Goal: Check status: Check status

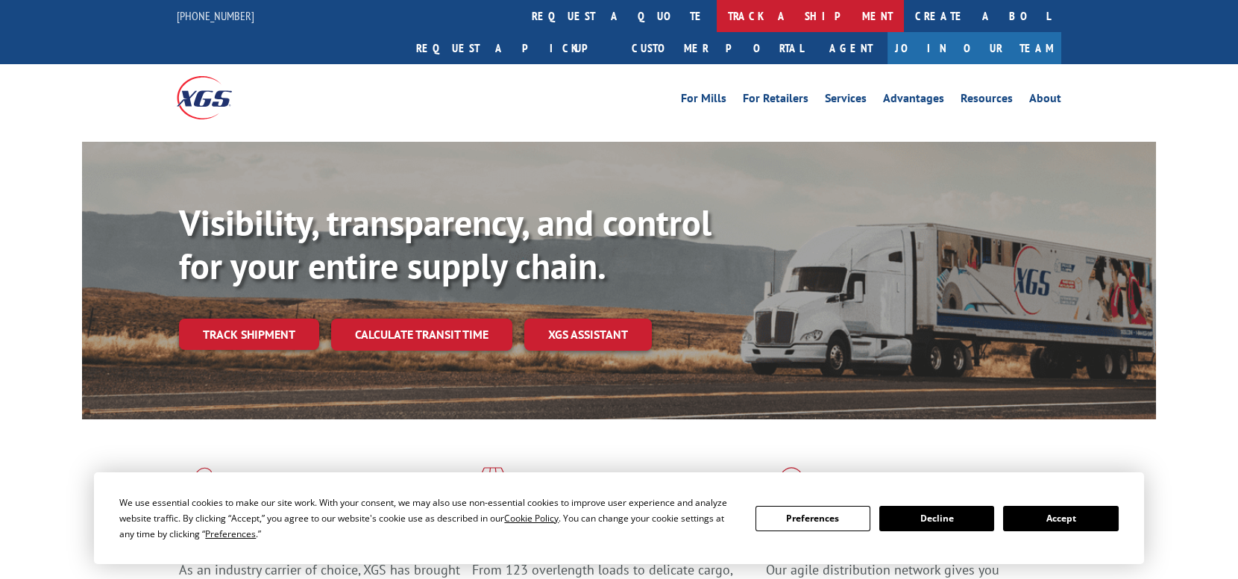
click at [717, 15] on link "track a shipment" at bounding box center [810, 16] width 187 height 32
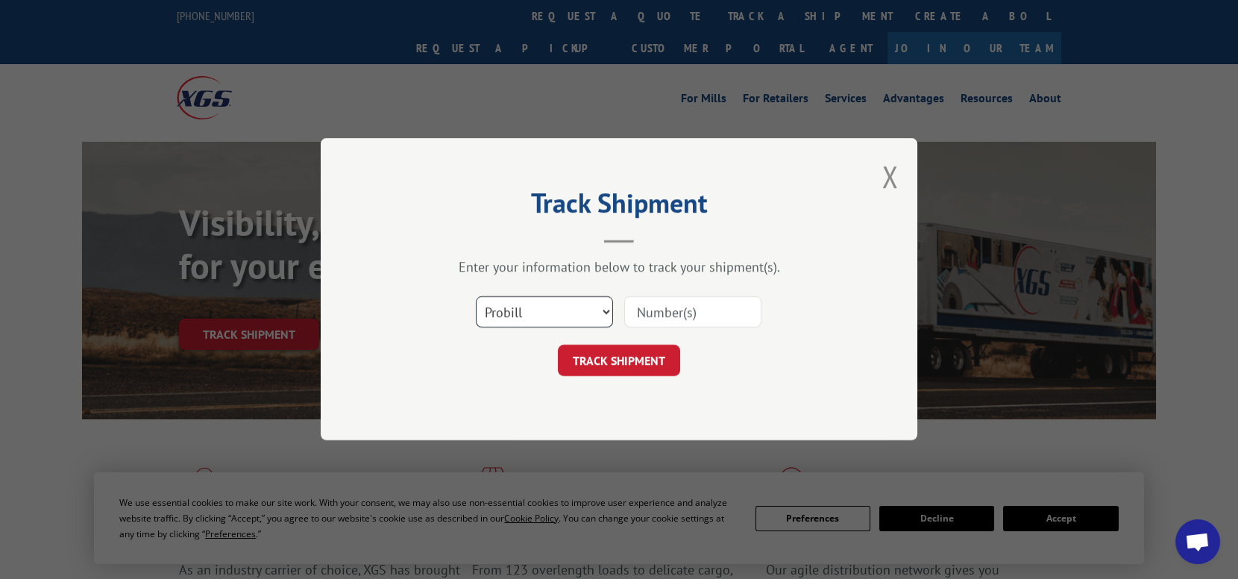
drag, startPoint x: 572, startPoint y: 312, endPoint x: 571, endPoint y: 324, distance: 12.0
click at [572, 313] on select "Select category... Probill BOL PO" at bounding box center [544, 312] width 137 height 31
select select "bol"
click at [476, 297] on select "Select category... Probill BOL PO" at bounding box center [544, 312] width 137 height 31
click at [703, 310] on input at bounding box center [692, 312] width 137 height 31
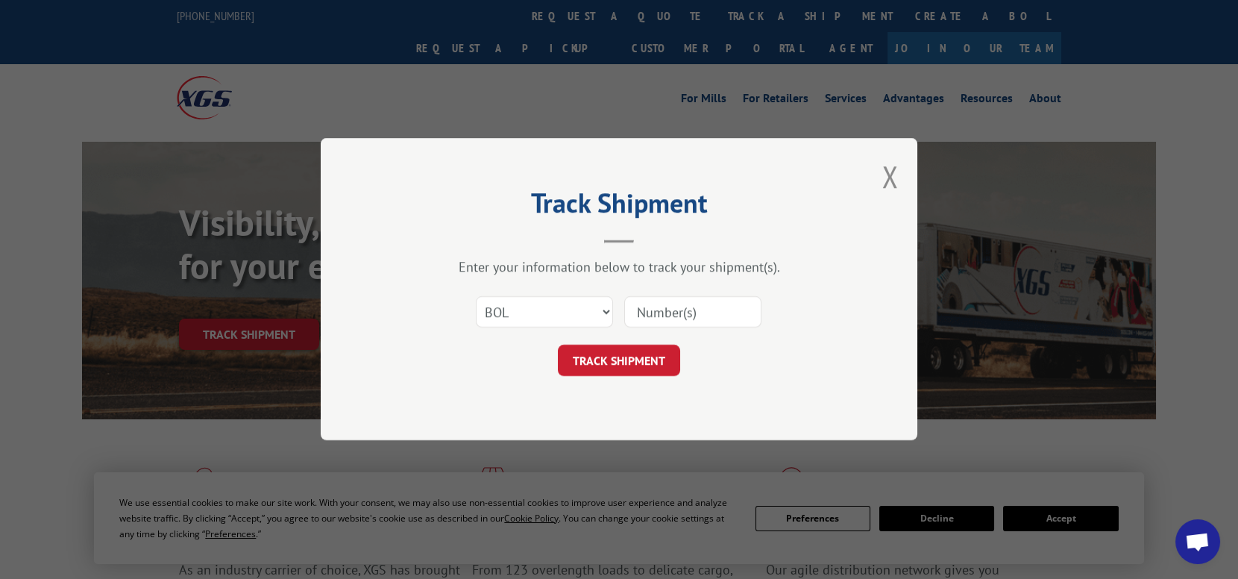
paste input "3367518"
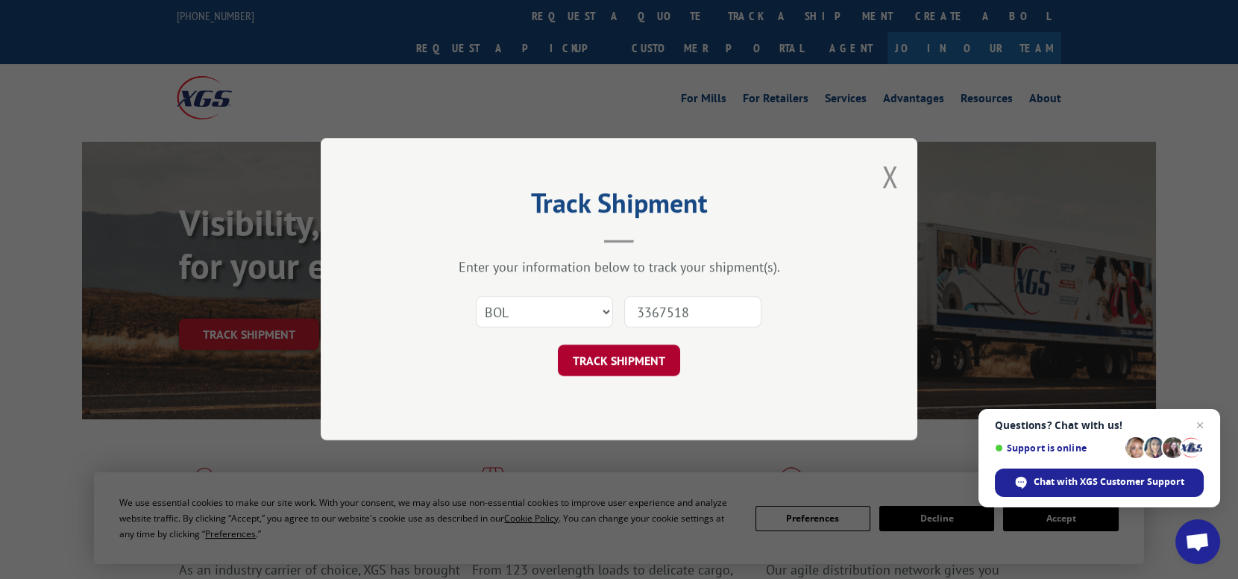
type input "3367518"
click at [634, 369] on button "TRACK SHIPMENT" at bounding box center [619, 360] width 122 height 31
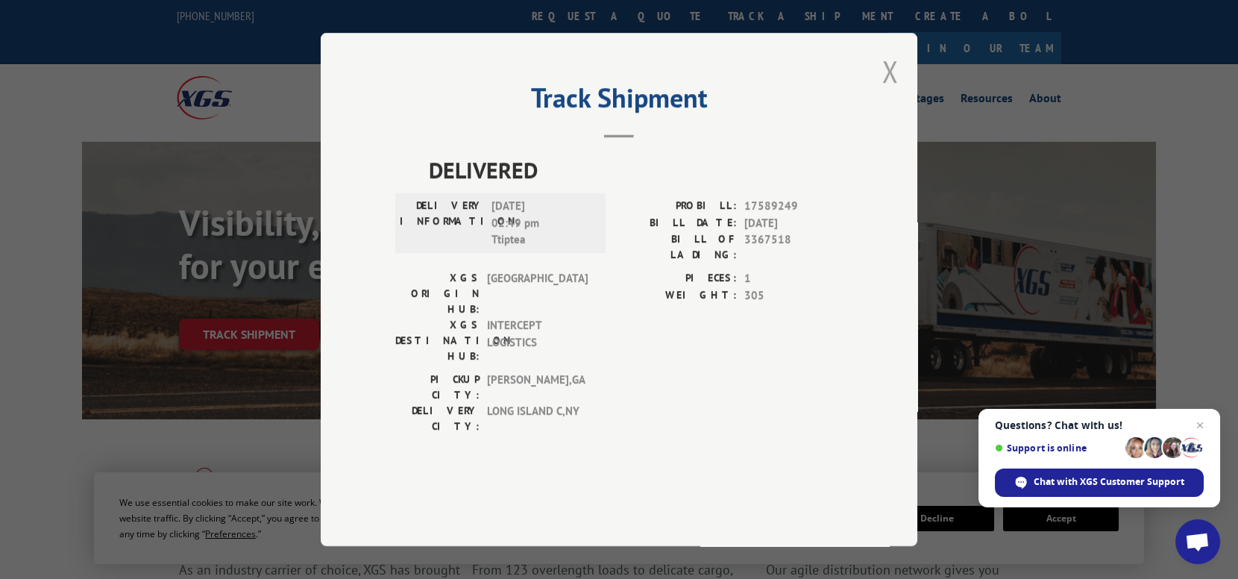
click at [893, 91] on button "Close modal" at bounding box center [890, 71] width 16 height 40
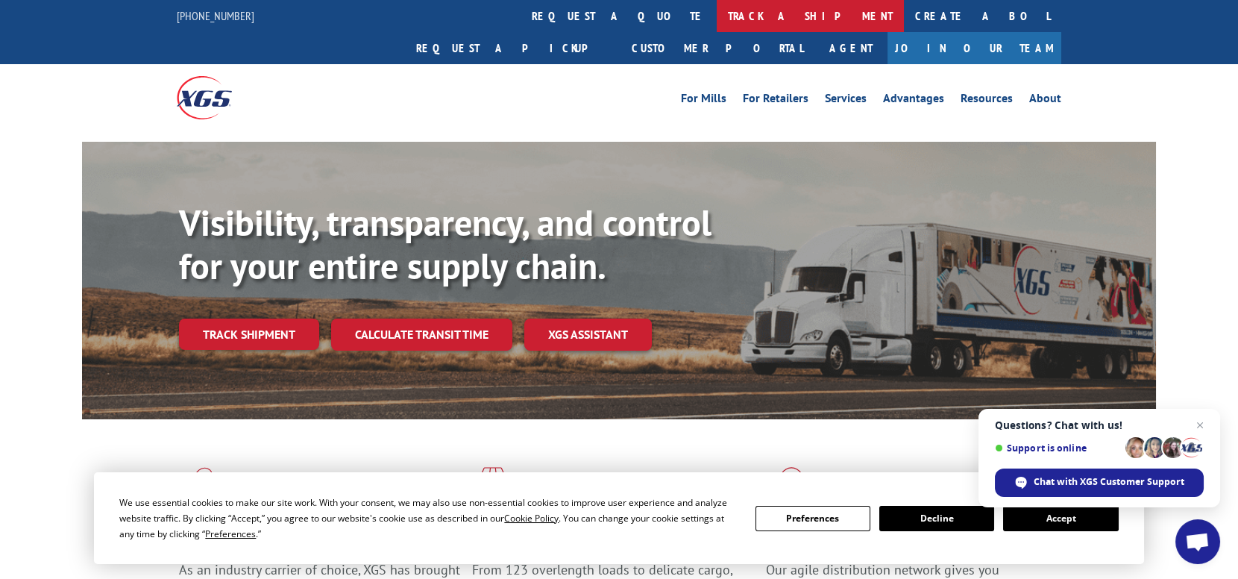
click at [717, 28] on link "track a shipment" at bounding box center [810, 16] width 187 height 32
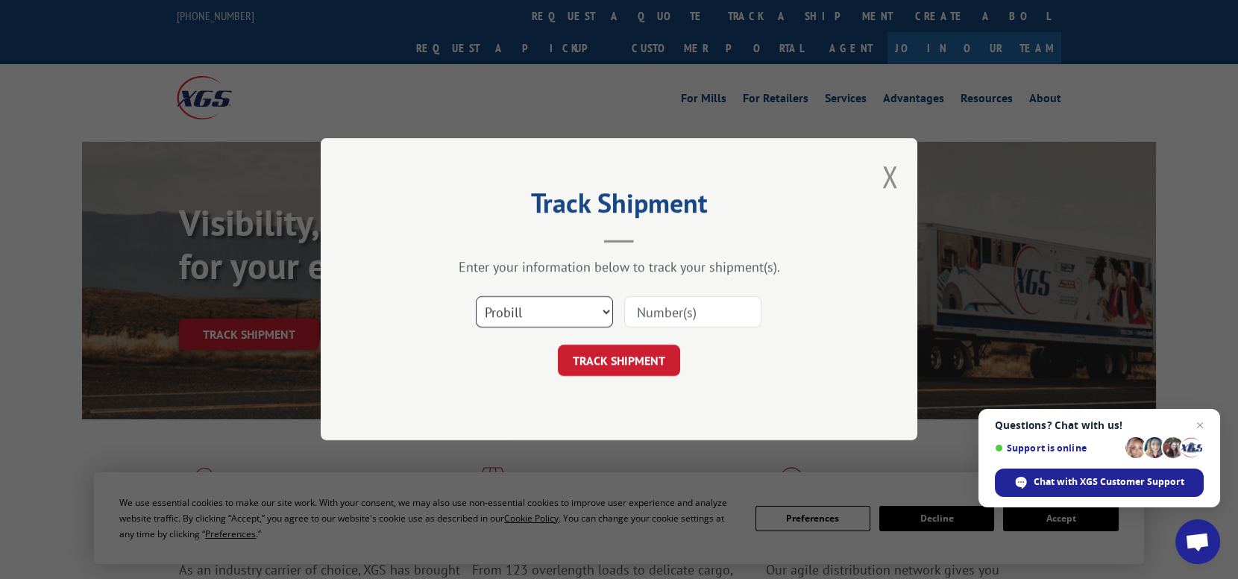
click at [554, 319] on select "Select category... Probill BOL PO" at bounding box center [544, 312] width 137 height 31
select select "bol"
click at [476, 297] on select "Select category... Probill BOL PO" at bounding box center [544, 312] width 137 height 31
click at [653, 317] on input at bounding box center [692, 312] width 137 height 31
paste input "3367518"
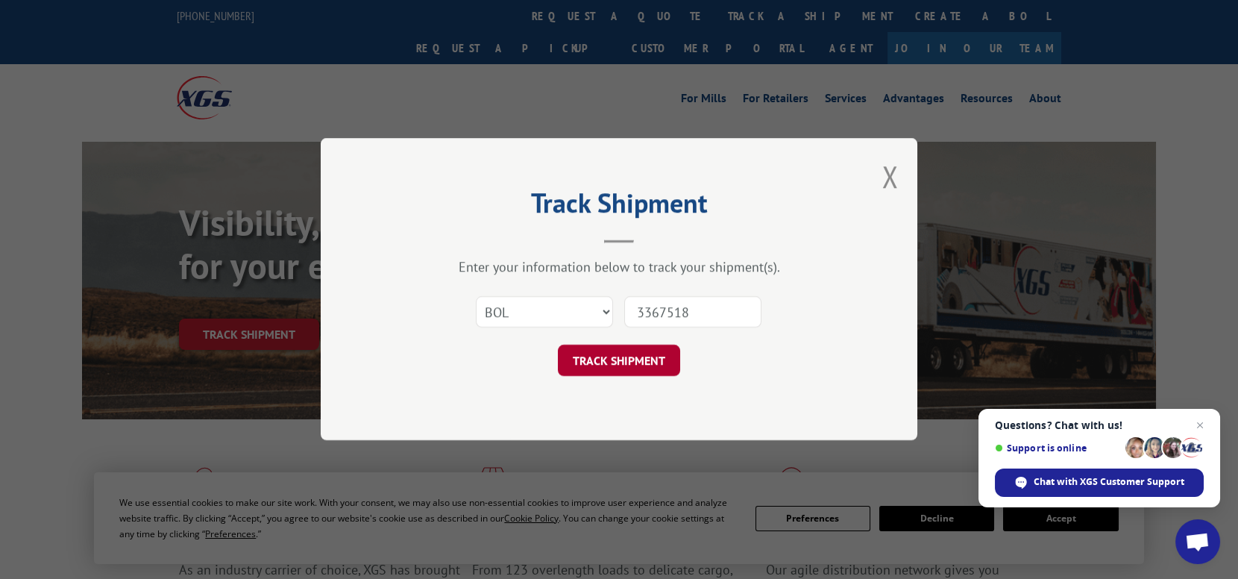
type input "3367518"
click at [645, 360] on button "TRACK SHIPMENT" at bounding box center [619, 360] width 122 height 31
